Goal: Check status: Check status

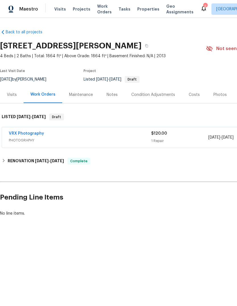
click at [219, 95] on div "Photos" at bounding box center [220, 95] width 13 height 6
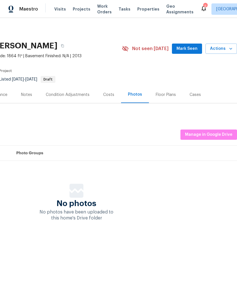
scroll to position [0, 84]
click at [217, 139] on button "Manage in Google Drive" at bounding box center [209, 135] width 57 height 11
click at [219, 132] on span "Manage in Google Drive" at bounding box center [209, 134] width 48 height 7
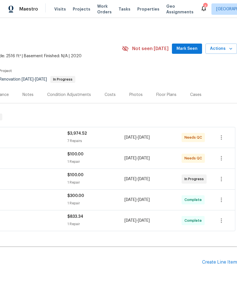
scroll to position [0, 84]
click at [136, 97] on div "Photos" at bounding box center [136, 95] width 13 height 6
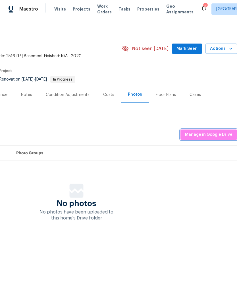
click at [208, 139] on button "Manage in Google Drive" at bounding box center [209, 135] width 57 height 11
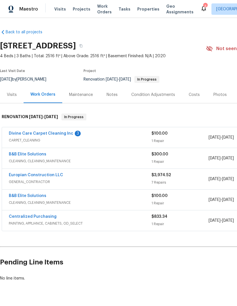
click at [23, 135] on link "Divine Care Carpet Cleaning Inc" at bounding box center [41, 134] width 65 height 4
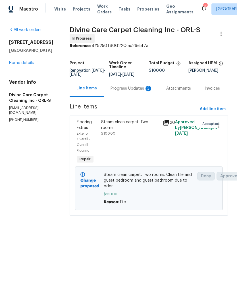
click at [20, 65] on link "Home details" at bounding box center [21, 63] width 25 height 4
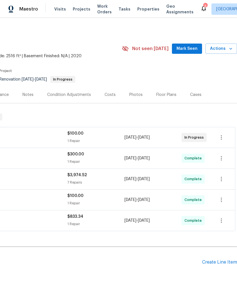
scroll to position [0, 84]
click at [227, 50] on span "Actions" at bounding box center [221, 48] width 22 height 7
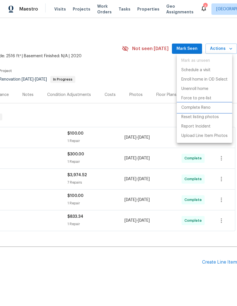
click at [212, 107] on li "Complete Reno" at bounding box center [205, 107] width 56 height 9
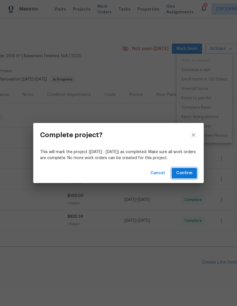
click at [187, 175] on span "Confirm" at bounding box center [185, 173] width 16 height 7
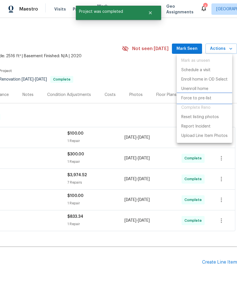
click at [207, 98] on p "Force to pre-list" at bounding box center [197, 98] width 30 height 6
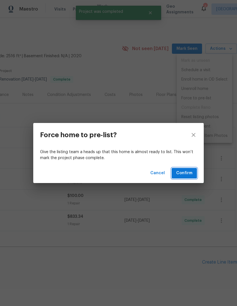
click at [190, 173] on span "Confirm" at bounding box center [185, 173] width 16 height 7
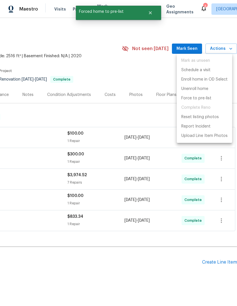
click at [53, 102] on div at bounding box center [118, 153] width 237 height 306
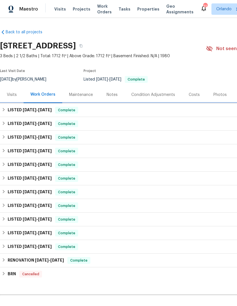
click at [15, 109] on h6 "LISTED 9/11/25 - 9/13/25" at bounding box center [30, 110] width 44 height 7
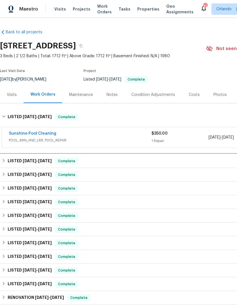
click at [13, 161] on h6 "LISTED 8/7/25 - 8/15/25" at bounding box center [30, 161] width 44 height 7
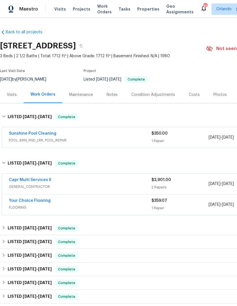
click at [18, 178] on link "Capr Multi Services ll" at bounding box center [30, 180] width 42 height 4
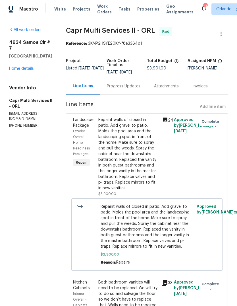
click at [146, 176] on div "Repaint walls of closed in patio. Add gravel to patio. Molds the pool area and …" at bounding box center [129, 154] width 60 height 74
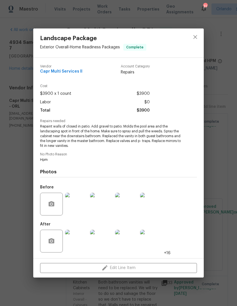
click at [75, 206] on img at bounding box center [76, 204] width 23 height 23
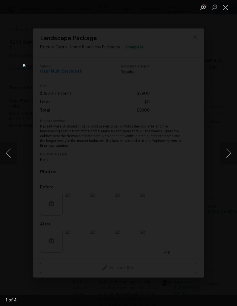
click at [226, 157] on button "Next image" at bounding box center [228, 153] width 17 height 23
click at [226, 159] on button "Next image" at bounding box center [228, 153] width 17 height 23
click at [227, 157] on button "Next image" at bounding box center [228, 153] width 17 height 23
click at [224, 159] on button "Next image" at bounding box center [228, 153] width 17 height 23
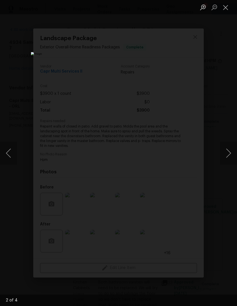
click at [226, 158] on button "Next image" at bounding box center [228, 153] width 17 height 23
click at [226, 156] on button "Next image" at bounding box center [228, 153] width 17 height 23
click at [228, 154] on button "Next image" at bounding box center [228, 153] width 17 height 23
click at [226, 159] on button "Next image" at bounding box center [228, 153] width 17 height 23
click at [225, 158] on button "Next image" at bounding box center [228, 153] width 17 height 23
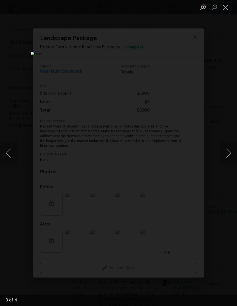
click at [225, 160] on button "Next image" at bounding box center [228, 153] width 17 height 23
click at [226, 159] on button "Next image" at bounding box center [228, 153] width 17 height 23
click at [228, 157] on button "Next image" at bounding box center [228, 153] width 17 height 23
click at [227, 10] on button "Close lightbox" at bounding box center [225, 7] width 11 height 10
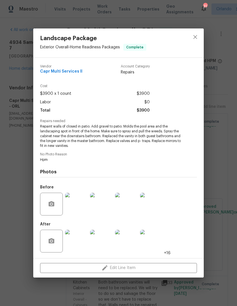
click at [82, 238] on img at bounding box center [76, 241] width 23 height 23
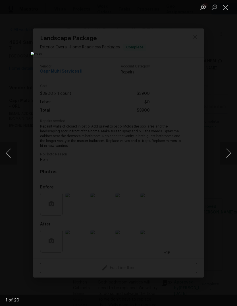
click at [226, 146] on button "Next image" at bounding box center [228, 153] width 17 height 23
click at [226, 157] on button "Next image" at bounding box center [228, 153] width 17 height 23
click at [225, 157] on button "Next image" at bounding box center [228, 153] width 17 height 23
click at [224, 156] on button "Next image" at bounding box center [228, 153] width 17 height 23
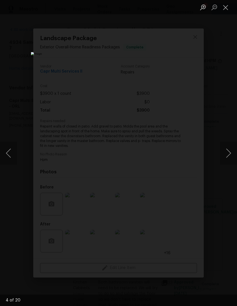
click at [224, 156] on button "Next image" at bounding box center [228, 153] width 17 height 23
click at [227, 156] on button "Next image" at bounding box center [228, 153] width 17 height 23
click at [225, 159] on button "Next image" at bounding box center [228, 153] width 17 height 23
click at [225, 158] on button "Next image" at bounding box center [228, 153] width 17 height 23
click at [227, 156] on button "Next image" at bounding box center [228, 153] width 17 height 23
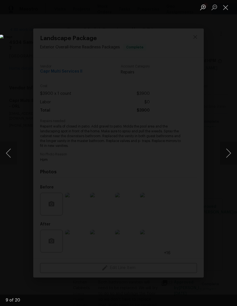
click at [227, 156] on button "Next image" at bounding box center [228, 153] width 17 height 23
click at [228, 156] on button "Next image" at bounding box center [228, 153] width 17 height 23
click at [225, 159] on button "Next image" at bounding box center [228, 153] width 17 height 23
click at [227, 156] on button "Next image" at bounding box center [228, 153] width 17 height 23
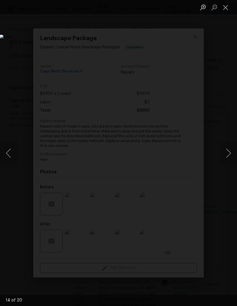
click at [226, 151] on button "Next image" at bounding box center [228, 153] width 17 height 23
click at [226, 152] on button "Next image" at bounding box center [228, 153] width 17 height 23
click at [224, 153] on button "Next image" at bounding box center [228, 153] width 17 height 23
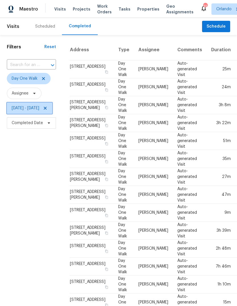
click at [26, 108] on span "[DATE] - [DATE]" at bounding box center [26, 108] width 28 height 6
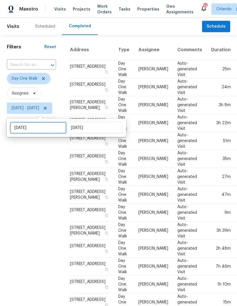
click at [40, 128] on input "[DATE]" at bounding box center [38, 127] width 56 height 11
select select "2020"
select select "1"
select select "2020"
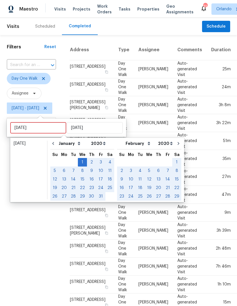
click at [101, 143] on select "2005 2006 2007 2008 2009 2010 2011 2012 2013 2014 2015 2016 2017 2018 2019 2020…" at bounding box center [99, 143] width 18 height 9
select select "2019"
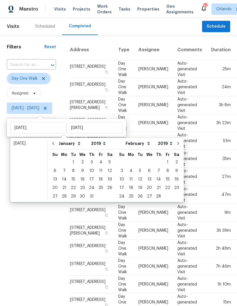
click at [138, 144] on select "January February March April May June July August September October November De…" at bounding box center [140, 143] width 32 height 9
select select "11"
select select "10"
select select "11"
click at [163, 143] on select "2005 2006 2007 2008 2009 2010 2011 2012 2013 2014 2015 2016 2017 2018 2019 2020…" at bounding box center [166, 143] width 18 height 9
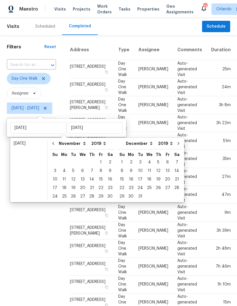
click at [46, 225] on div "Filters Reset ​ Day One Walk Assignee [DATE] - [DATE] Completed Date" at bounding box center [31, 234] width 63 height 399
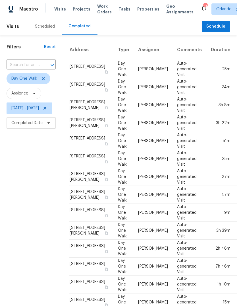
scroll to position [0, 0]
click at [26, 108] on span "[DATE] - [DATE]" at bounding box center [25, 108] width 28 height 6
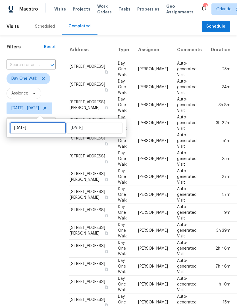
click at [38, 124] on input "[DATE]" at bounding box center [38, 127] width 56 height 11
select select "2020"
select select "1"
select select "2020"
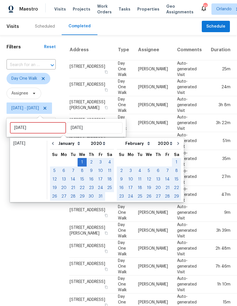
click at [91, 145] on select "2005 2006 2007 2008 2009 2010 2011 2012 2013 2014 2015 2016 2017 2018 2019 2020…" at bounding box center [98, 143] width 18 height 9
select select "2019"
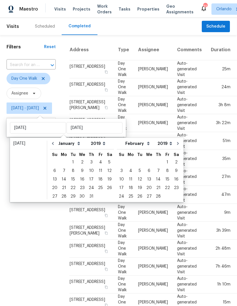
click at [136, 143] on select "January February March April May June July August September October November De…" at bounding box center [140, 143] width 32 height 9
click at [140, 140] on select "January February March April May June July August September October November De…" at bounding box center [140, 143] width 32 height 9
select select "11"
select select "10"
select select "11"
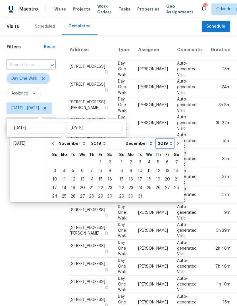
click at [162, 143] on select "2005 2006 2007 2008 2009 2010 2011 2012 2013 2014 2015 2016 2017 2018 2019 2020…" at bounding box center [166, 143] width 18 height 9
select select "2020"
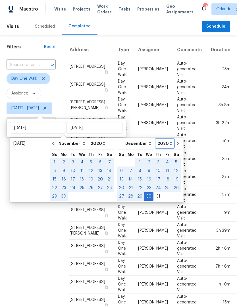
click at [161, 145] on select "2005 2006 2007 2008 2009 2010 2011 2012 2013 2014 2015 2016 2017 2018 2019 2020…" at bounding box center [165, 143] width 18 height 9
select select "2019"
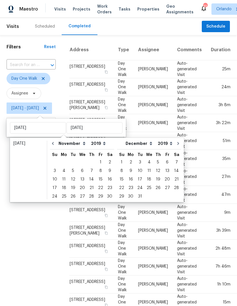
click at [140, 194] on div "31" at bounding box center [140, 196] width 9 height 8
type input "[DATE]"
select select "11"
select select "0"
select select "2020"
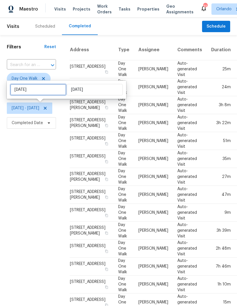
click at [26, 91] on input "[DATE]" at bounding box center [38, 89] width 56 height 11
select select "11"
select select "2019"
select select "2020"
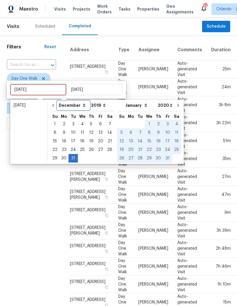
click at [71, 106] on select "January February March April May June July August September October November De…" at bounding box center [74, 105] width 32 height 9
select select "0"
select select "1"
select select "2019"
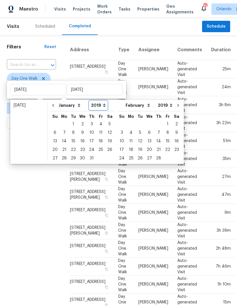
click at [97, 106] on select "2005 2006 2007 2008 2009 2010 2011 2012 2013 2014 2015 2016 2017 2018 2019 2020…" at bounding box center [99, 105] width 18 height 9
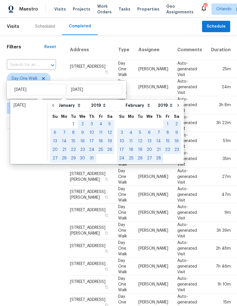
click at [71, 124] on div "1" at bounding box center [73, 124] width 9 height 8
type input "[DATE]"
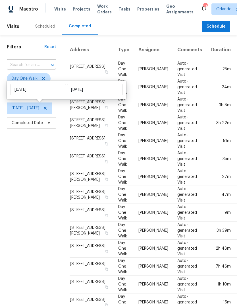
click at [45, 197] on div "Filters Reset ​ Day One Walk Assignee [DATE] - [DATE] Completed Date" at bounding box center [31, 234] width 63 height 399
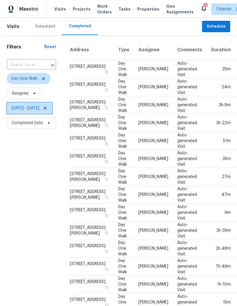
click at [36, 108] on span "[DATE] - [DATE]" at bounding box center [26, 108] width 28 height 6
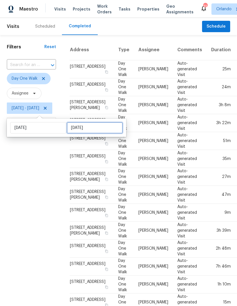
click at [76, 129] on input "[DATE]" at bounding box center [95, 127] width 56 height 11
select select "2019"
select select "1"
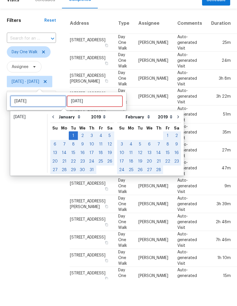
click at [30, 122] on input "[DATE]" at bounding box center [38, 127] width 56 height 11
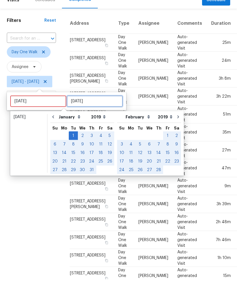
click at [86, 122] on input "[DATE]" at bounding box center [95, 127] width 56 height 11
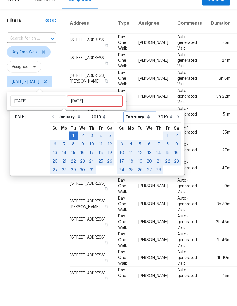
click at [140, 139] on select "January February March April May June July August September October November De…" at bounding box center [140, 143] width 32 height 9
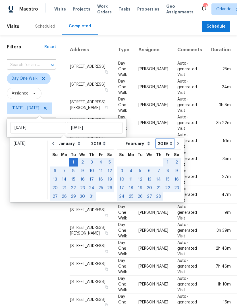
click at [162, 139] on select "2005 2006 2007 2008 2009 2010 2011 2012 2013 2014 2015 2016 2017 2018 2019 2020…" at bounding box center [166, 143] width 18 height 9
select select "2017"
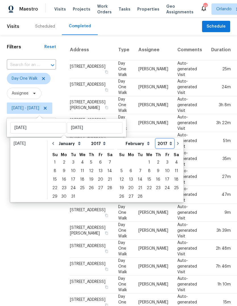
click at [161, 139] on select "2005 2006 2007 2008 2009 2010 2011 2012 2013 2014 2015 2016 2017 2018 2019 2020…" at bounding box center [165, 143] width 18 height 9
select select "2019"
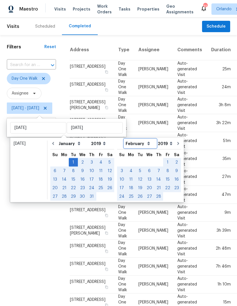
click at [142, 139] on select "January February March April May June July August September October November De…" at bounding box center [140, 143] width 32 height 9
select select "11"
select select "10"
select select "11"
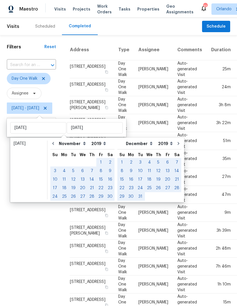
click at [138, 192] on div "31" at bounding box center [140, 196] width 9 height 8
type input "[DATE]"
select select "0"
select select "1"
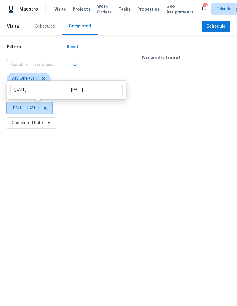
click at [25, 107] on span "[DATE] - [DATE]" at bounding box center [26, 108] width 28 height 6
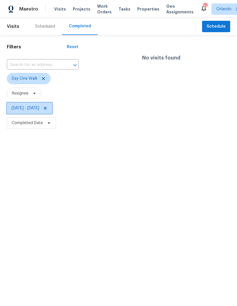
click at [19, 110] on span "[DATE] - [DATE]" at bounding box center [26, 108] width 28 height 6
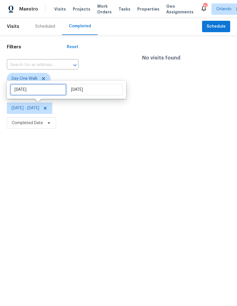
click at [43, 90] on input "[DATE]" at bounding box center [38, 89] width 56 height 11
select select "2019"
select select "1"
select select "2019"
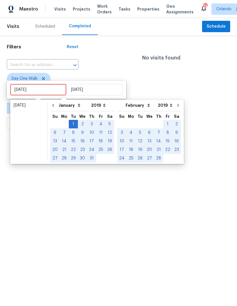
click at [44, 130] on html "Maestro Visits Projects Work Orders Tasks Properties Geo Assignments 31 [PERSON…" at bounding box center [118, 65] width 237 height 130
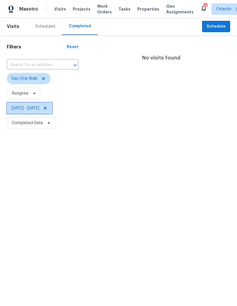
click at [34, 110] on span "[DATE] - [DATE]" at bounding box center [26, 108] width 28 height 6
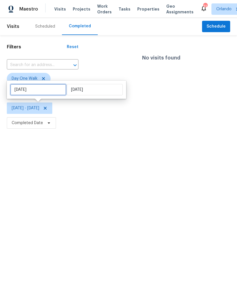
click at [38, 93] on input "[DATE]" at bounding box center [38, 89] width 56 height 11
select select "2019"
select select "1"
select select "2019"
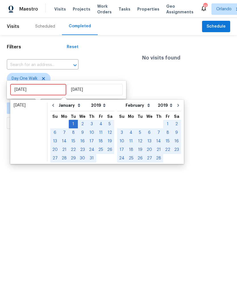
click at [97, 106] on select "2005 2006 2007 2008 2009 2010 2011 2012 2013 2014 2015 2016 2017 2018 2019 2020…" at bounding box center [99, 105] width 18 height 9
select select "2020"
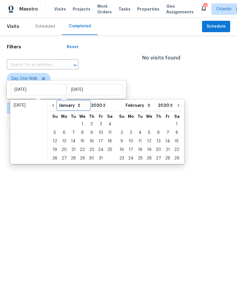
click at [65, 106] on select "January February March April May June July August September October November De…" at bounding box center [74, 105] width 32 height 9
select select "11"
select select "0"
select select "2021"
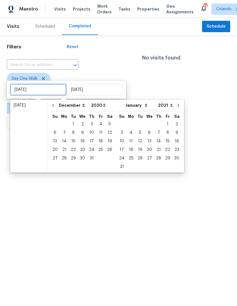
type input "[DATE]"
click at [70, 126] on div "1" at bounding box center [73, 124] width 9 height 8
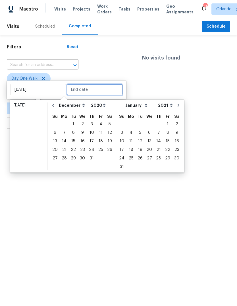
type input "[DATE]"
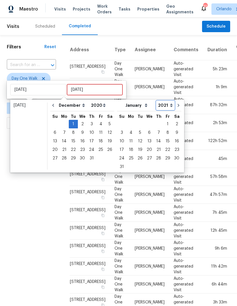
click at [163, 104] on select "2005 2006 2007 2008 2009 2010 2011 2012 2013 2014 2015 2016 2017 2018 2019 2020…" at bounding box center [166, 105] width 18 height 9
select select "2020"
select select "2019"
select select "2020"
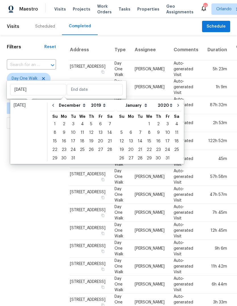
click at [136, 104] on select "January February March April May June July August September October November De…" at bounding box center [140, 105] width 32 height 9
select select "11"
select select "10"
select select "2020"
select select "11"
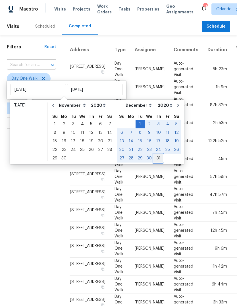
click at [154, 159] on div "31" at bounding box center [158, 158] width 9 height 8
type input "[DATE]"
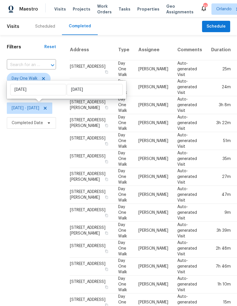
click at [37, 228] on div "Filters Reset ​ Day One Walk Assignee [DATE] - [DATE] Completed Date" at bounding box center [31, 234] width 63 height 399
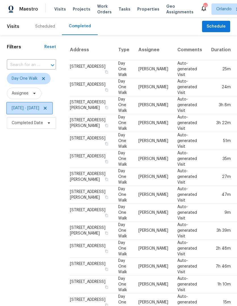
click at [19, 105] on span "[DATE] - [DATE]" at bounding box center [26, 108] width 28 height 6
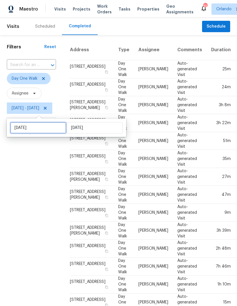
click at [37, 122] on input "[DATE]" at bounding box center [38, 127] width 56 height 11
select select "11"
select select "2020"
select select "2021"
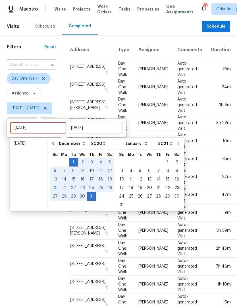
click at [91, 139] on select "2005 2006 2007 2008 2009 2010 2011 2012 2013 2014 2015 2016 2017 2018 2019 2020…" at bounding box center [99, 143] width 18 height 9
click at [63, 139] on select "January February March April May June July August September October November De…" at bounding box center [74, 143] width 32 height 9
click at [68, 139] on select "January February March April May June July August September October November De…" at bounding box center [74, 143] width 32 height 9
select select "0"
select select "1"
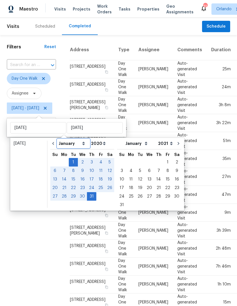
select select "2020"
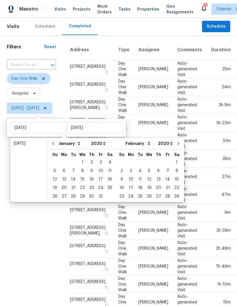
click at [79, 158] on div "1" at bounding box center [82, 162] width 9 height 8
type input "[DATE]"
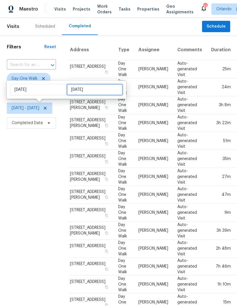
click at [87, 89] on input "[DATE]" at bounding box center [95, 89] width 56 height 11
select select "2020"
select select "1"
select select "2020"
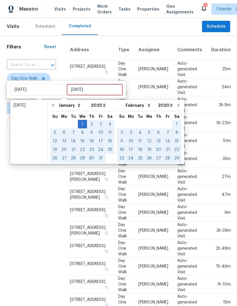
click at [166, 105] on select "2005 2006 2007 2008 2009 2010 2011 2012 2013 2014 2015 2016 2017 2018 2019 2020…" at bounding box center [166, 105] width 18 height 9
click at [140, 104] on select "January February March April May June July August September October November De…" at bounding box center [140, 105] width 32 height 9
select select "11"
select select "10"
select select "11"
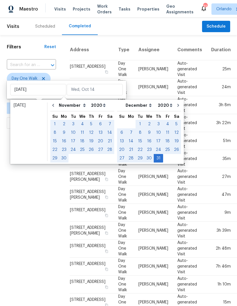
click at [155, 159] on div "31" at bounding box center [158, 158] width 9 height 8
type input "[DATE]"
select select "0"
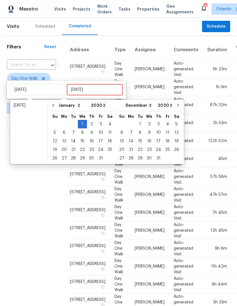
click at [42, 184] on div "Filters Reset ​ Day One Walk Assignee [DATE] - ∞ Completed Date" at bounding box center [31, 234] width 63 height 399
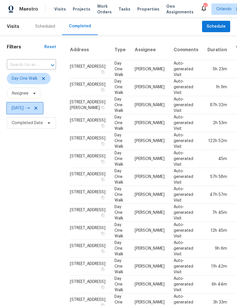
click at [23, 110] on span "[DATE] - ∞" at bounding box center [21, 108] width 18 height 6
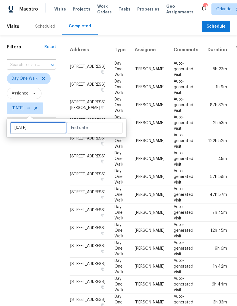
click at [24, 126] on input "[DATE]" at bounding box center [38, 127] width 56 height 11
select select "2020"
select select "1"
select select "2020"
